Goal: Task Accomplishment & Management: Manage account settings

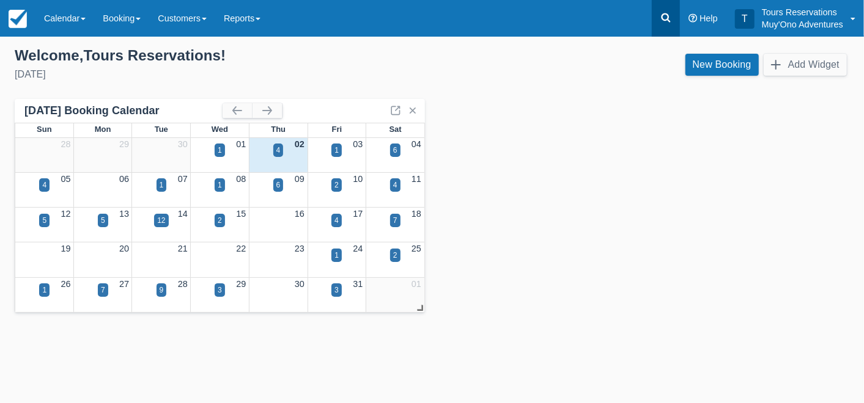
click at [671, 18] on icon at bounding box center [666, 18] width 12 height 12
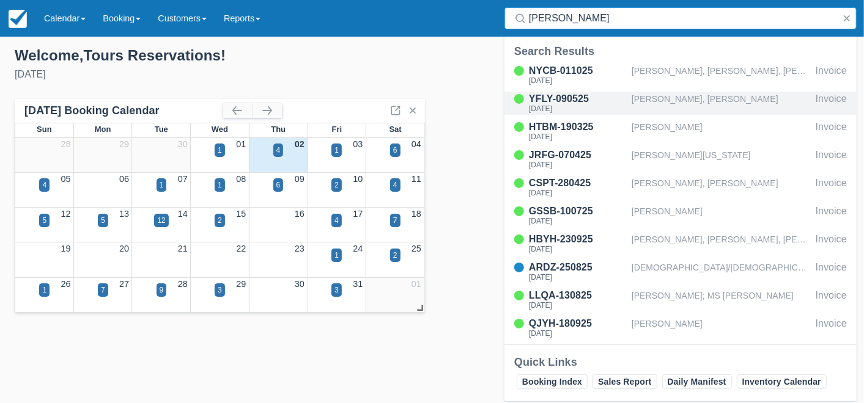
type input "hol chan"
click at [651, 103] on div "[PERSON_NAME], [PERSON_NAME]" at bounding box center [721, 103] width 179 height 23
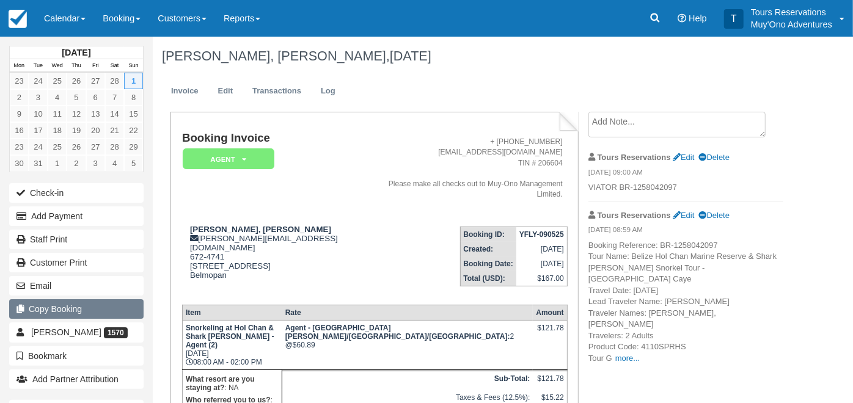
click at [94, 308] on button "Copy Booking" at bounding box center [76, 310] width 134 height 20
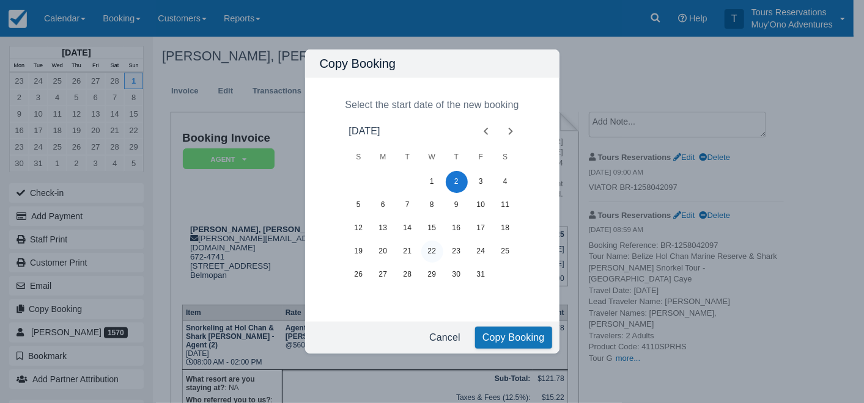
click at [434, 257] on button "22" at bounding box center [432, 252] width 22 height 22
click at [503, 337] on button "Copy Booking" at bounding box center [513, 338] width 77 height 22
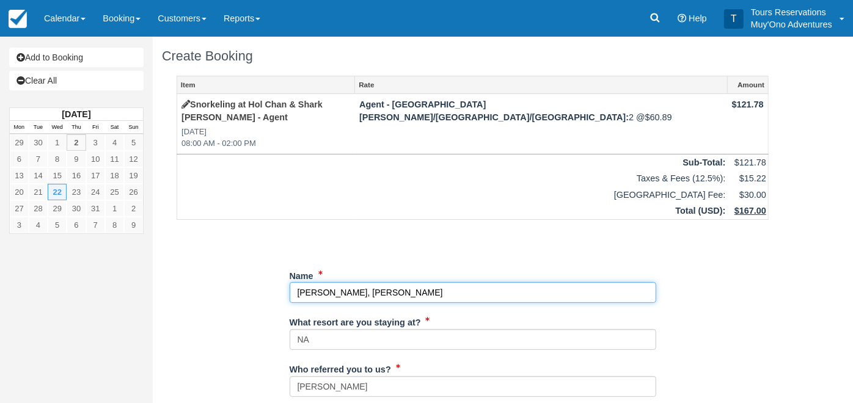
drag, startPoint x: 499, startPoint y: 279, endPoint x: 274, endPoint y: 289, distance: 225.8
paste input "Saravi Scott, Lakeisha Scott"
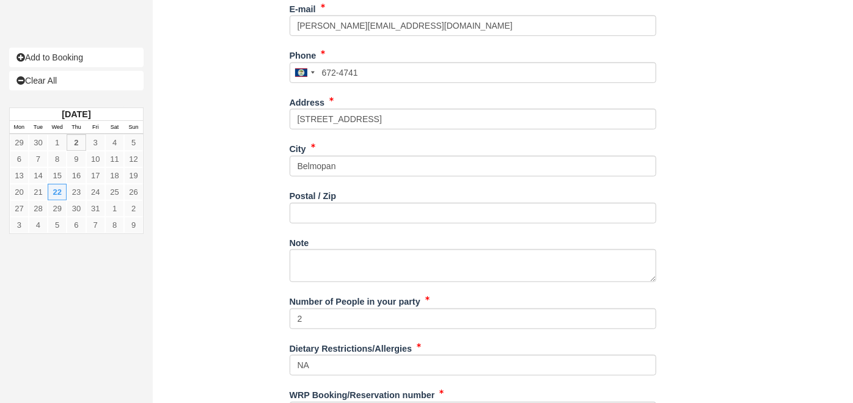
scroll to position [452, 0]
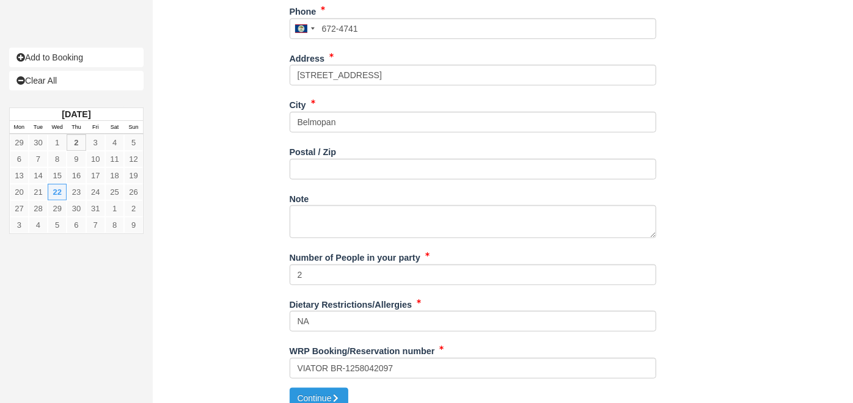
type input "Saravi Scott, Lakeisha Scott"
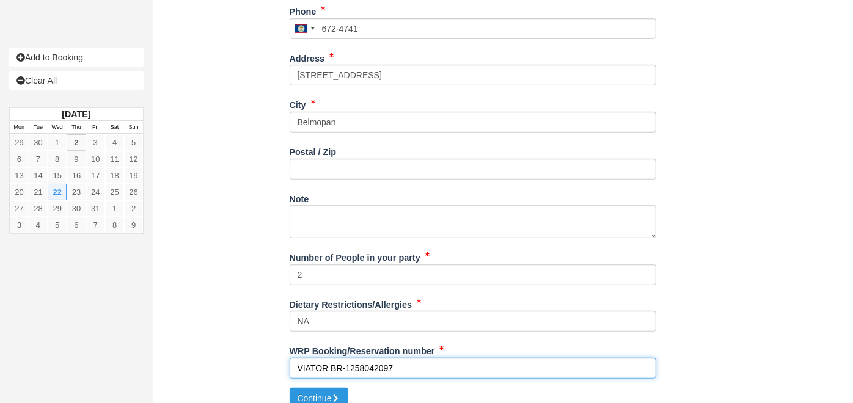
click at [378, 358] on input "VIATOR BR-1258042097" at bounding box center [473, 368] width 367 height 21
paste input "321705329"
type input "VIATOR BR-1321705329"
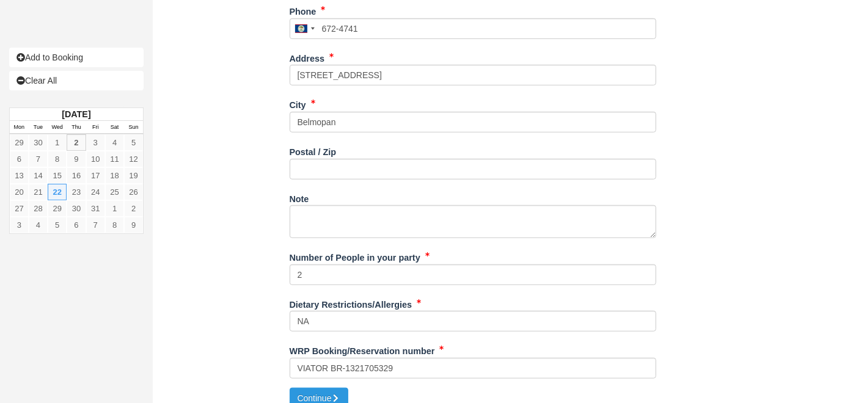
click at [301, 396] on div "Create Booking Item Rate Amount Snorkeling at Hol Chan & Shark Ray Alley - Agen…" at bounding box center [473, 1] width 640 height 833
click at [330, 389] on button "Continue" at bounding box center [319, 398] width 59 height 21
type input "+5016724741"
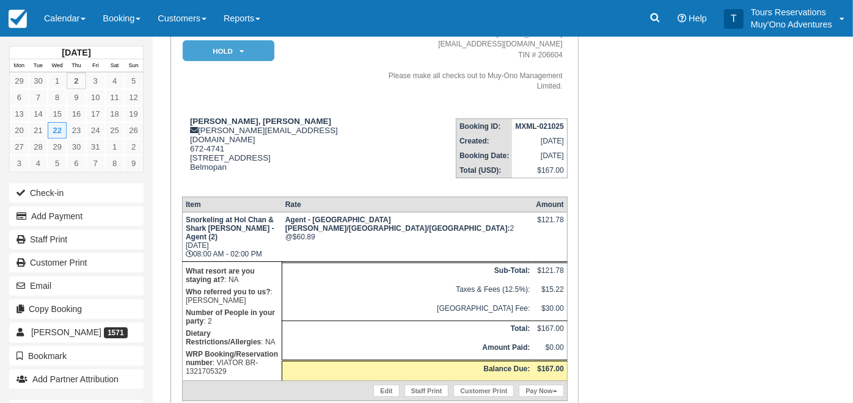
scroll to position [108, 0]
drag, startPoint x: 311, startPoint y: 291, endPoint x: 344, endPoint y: 300, distance: 33.7
click at [279, 348] on p "WRP Booking/Reservation number : VIATOR BR-1321705329" at bounding box center [232, 362] width 93 height 29
copy p "VIATOR BR-1321705329"
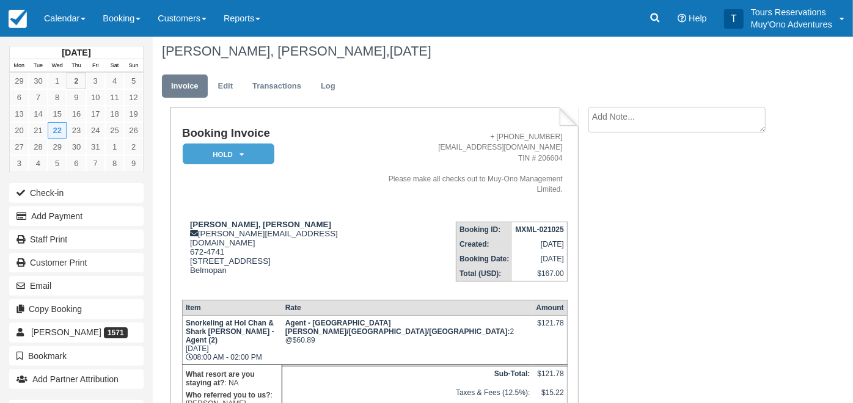
scroll to position [0, 0]
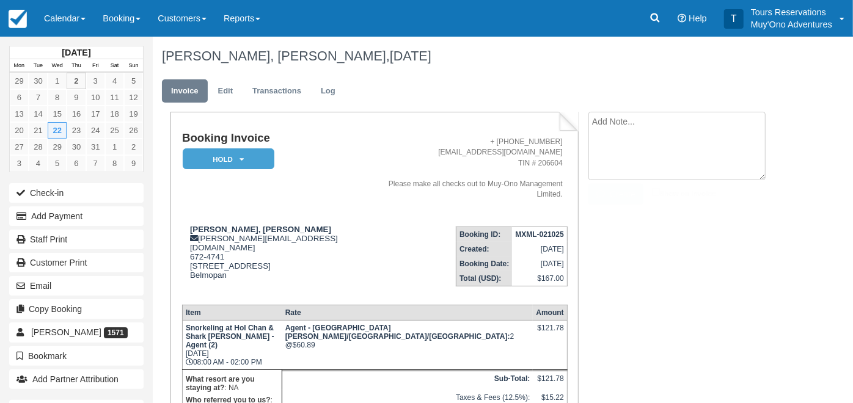
click at [614, 119] on textarea at bounding box center [677, 146] width 177 height 68
paste textarea "VIATOR BR-1321705329"
type textarea "VIATOR BR-1321705329"
click at [653, 193] on input "Show on invoice" at bounding box center [656, 192] width 8 height 8
checkbox input "true"
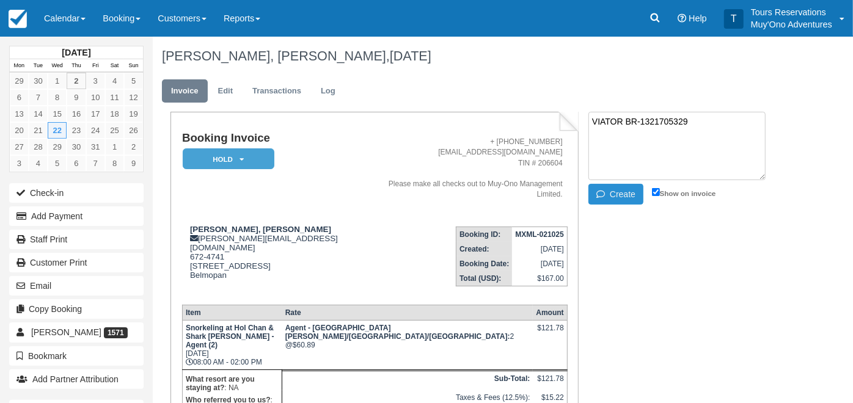
click at [608, 190] on icon "button" at bounding box center [603, 194] width 13 height 9
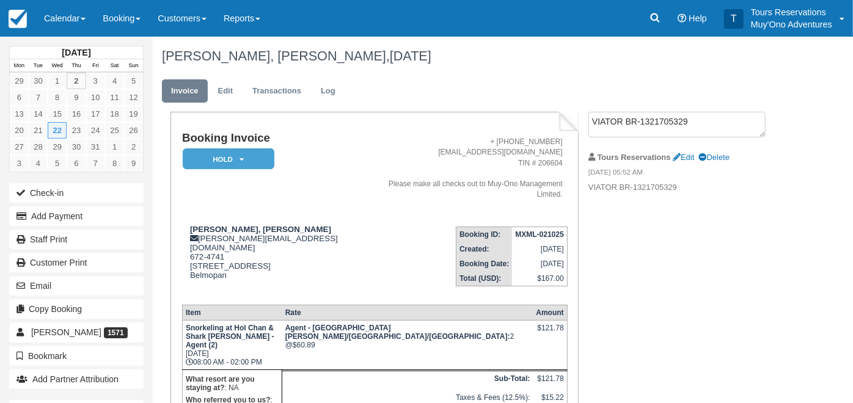
click at [628, 110] on ul "Invoice Edit Transactions Log" at bounding box center [473, 94] width 622 height 37
click at [625, 122] on textarea "VIATOR BR-1321705329" at bounding box center [677, 125] width 177 height 26
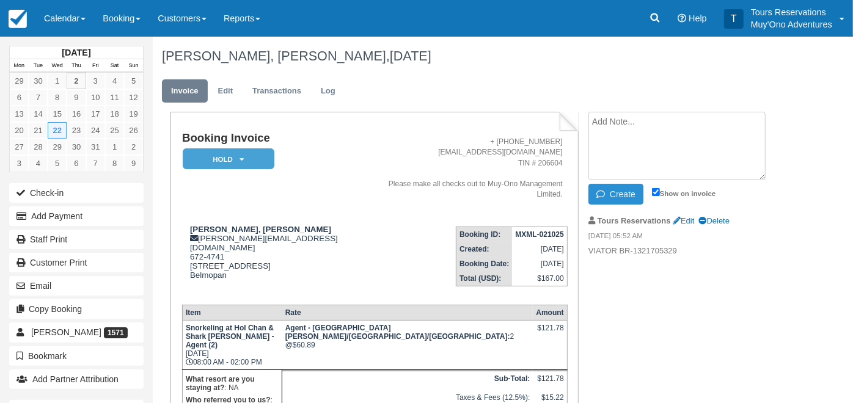
paste textarea "Booking Reference: BR-1321705329 Tour Name: Belize Hol Chan Marine Reserve & Sh…"
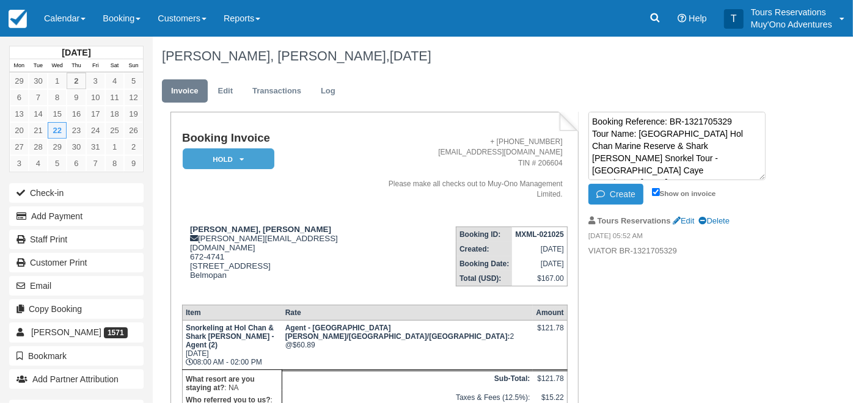
scroll to position [130, 0]
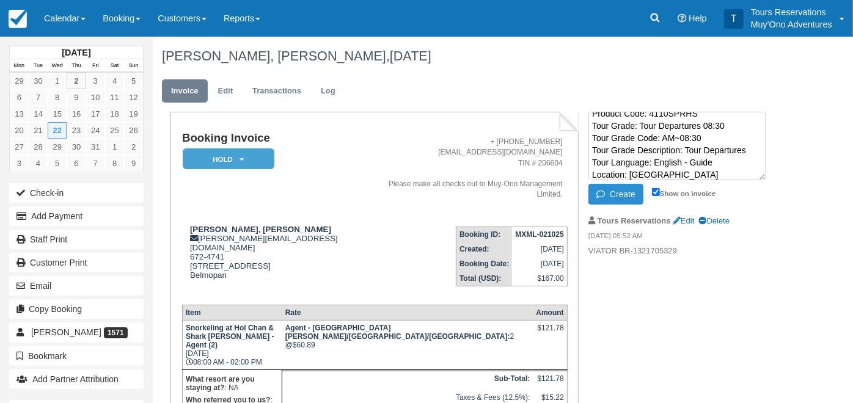
type textarea "Booking Reference: BR-1321705329 Tour Name: Belize Hol Chan Marine Reserve & Sh…"
click at [616, 190] on button "Create" at bounding box center [616, 194] width 55 height 21
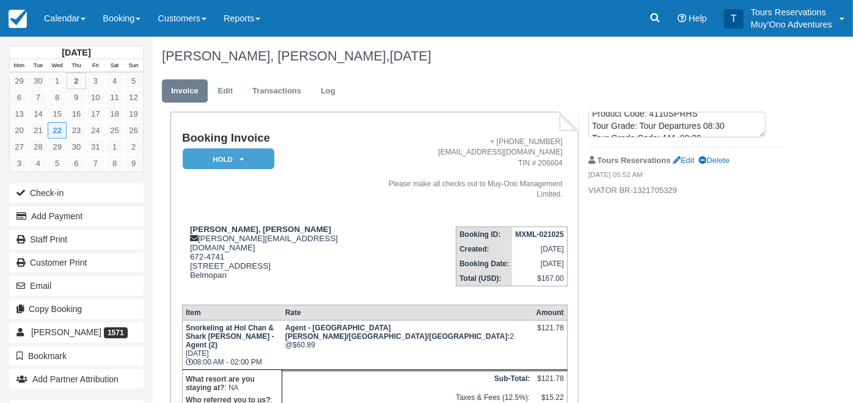
scroll to position [0, 0]
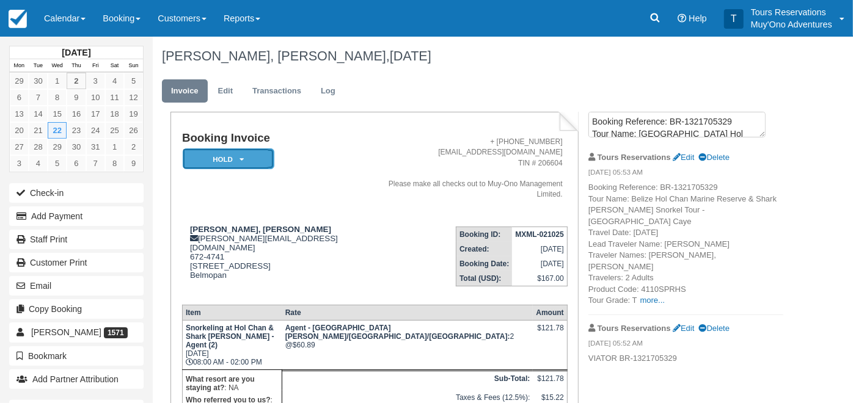
drag, startPoint x: 229, startPoint y: 158, endPoint x: 225, endPoint y: 169, distance: 11.8
click at [229, 158] on em "HOLD" at bounding box center [229, 159] width 92 height 21
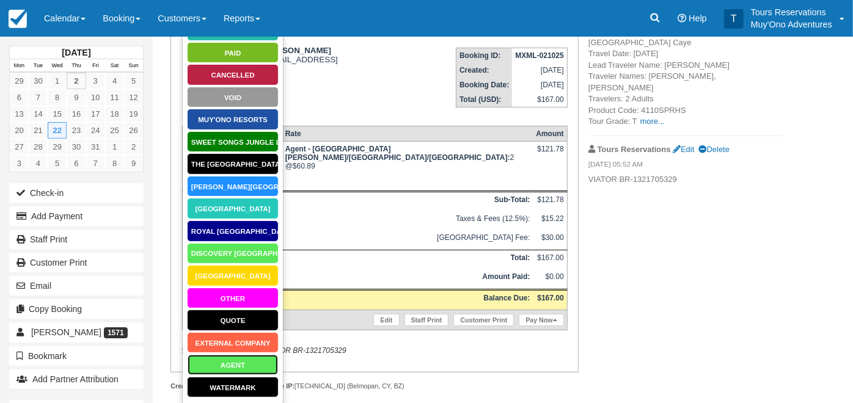
click at [248, 368] on link "AGENT" at bounding box center [233, 365] width 92 height 21
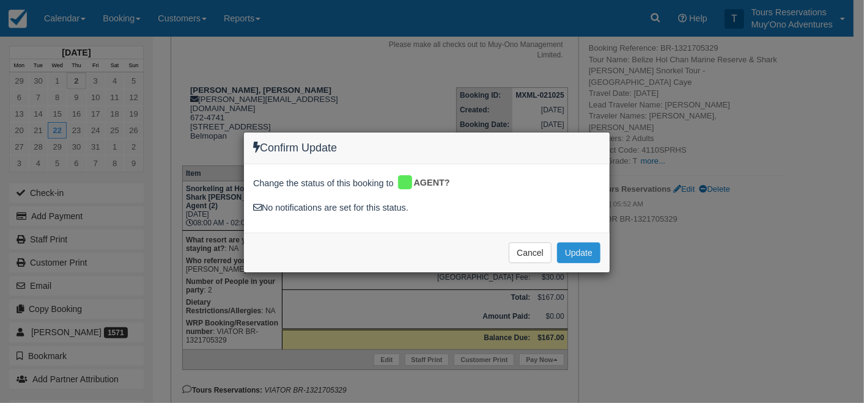
click at [589, 247] on button "Update" at bounding box center [578, 253] width 43 height 21
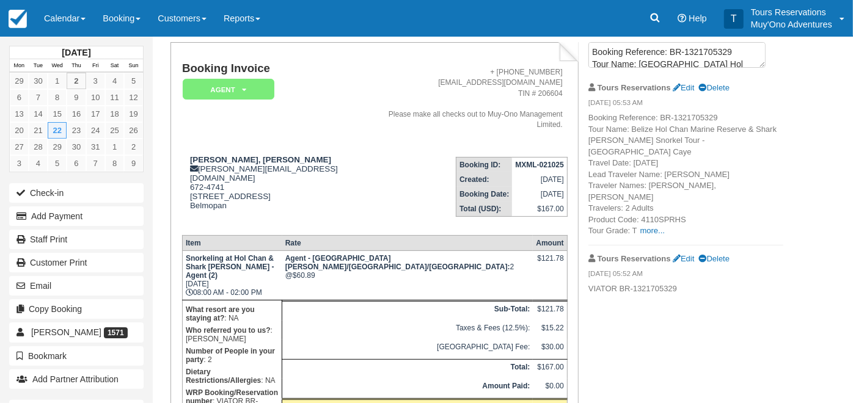
scroll to position [0, 0]
